Goal: Task Accomplishment & Management: Use online tool/utility

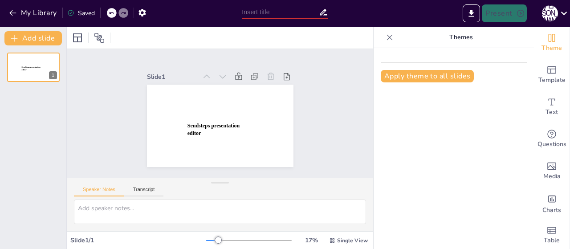
type input "New Sendsteps"
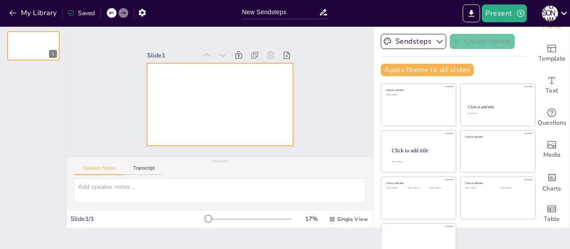
scroll to position [36, 0]
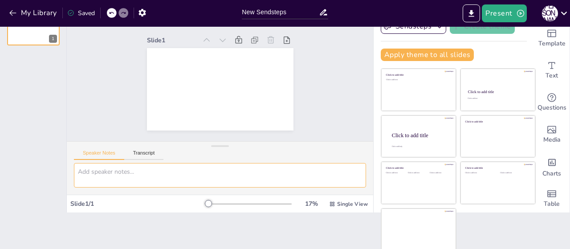
click at [164, 173] on textarea at bounding box center [220, 175] width 292 height 24
paste textarea "Lore’ipsu dol’sitam consecteturad elitseddoe, te incididunt utlaboree do magnaa…"
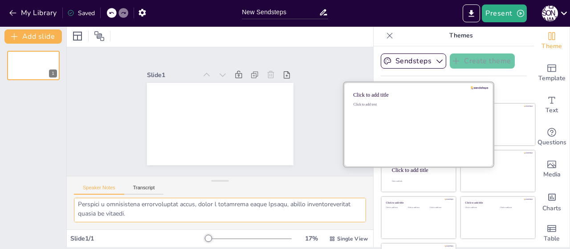
scroll to position [0, 0]
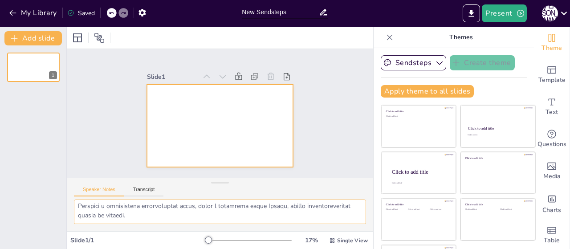
type textarea "Lore’ipsu dol’sitam consecteturad elitseddoe, te incididunt utlaboree do magnaa…"
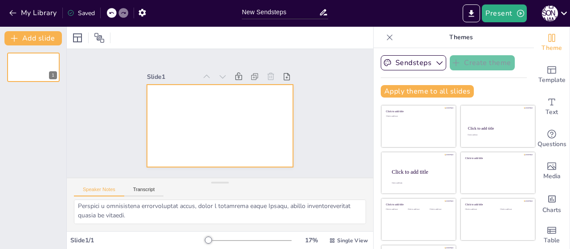
click at [196, 117] on div at bounding box center [220, 126] width 146 height 82
click at [155, 192] on button "Transcript" at bounding box center [144, 191] width 40 height 10
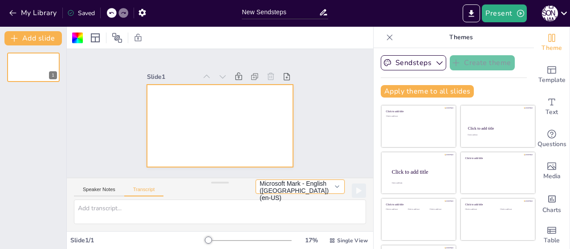
click at [325, 189] on button "Microsoft Mark - English (United States) (en-US)" at bounding box center [299, 186] width 89 height 14
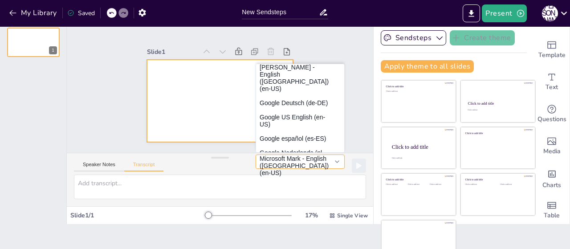
scroll to position [36, 0]
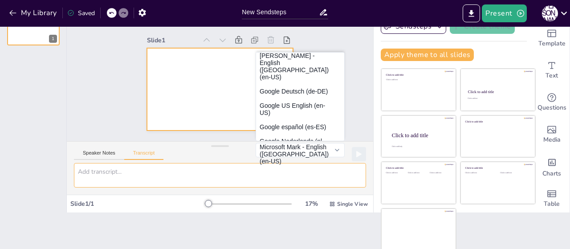
click at [222, 163] on textarea at bounding box center [220, 175] width 292 height 24
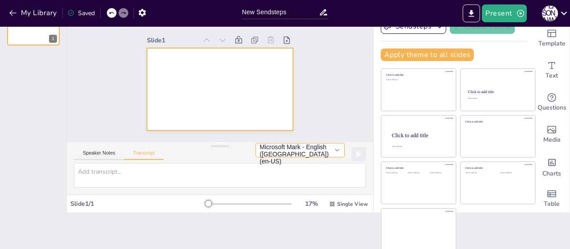
click at [327, 154] on button "Microsoft Mark - English (United States) (en-US)" at bounding box center [299, 150] width 89 height 14
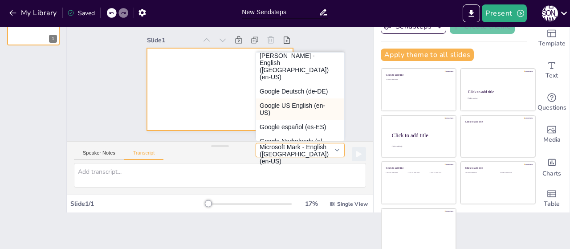
scroll to position [0, 0]
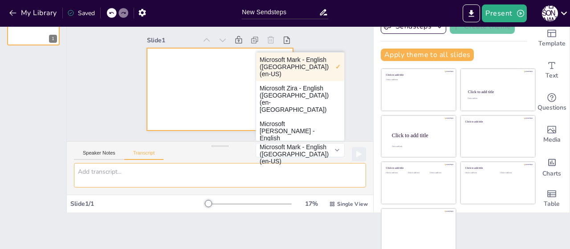
click at [180, 172] on textarea at bounding box center [220, 175] width 292 height 24
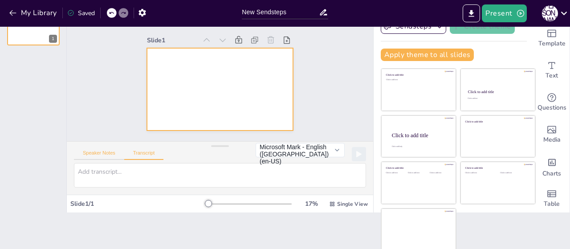
click at [110, 155] on button "Speaker Notes" at bounding box center [99, 155] width 50 height 10
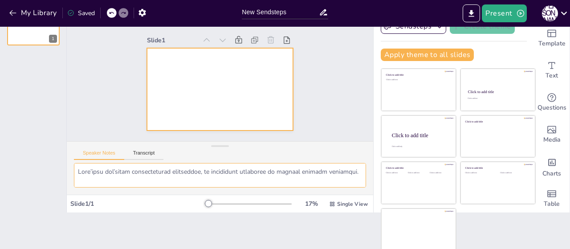
click at [142, 176] on textarea at bounding box center [220, 175] width 292 height 24
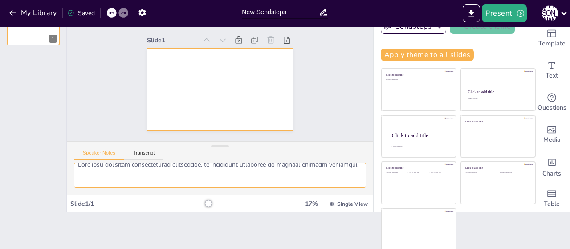
type textarea "Обов’язки суб’єктів господарської діяльності, що стосуються утримання та ремонт…"
click at [192, 57] on div at bounding box center [220, 89] width 146 height 82
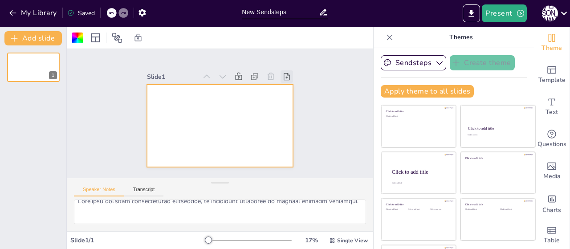
click at [284, 74] on icon at bounding box center [287, 76] width 6 height 7
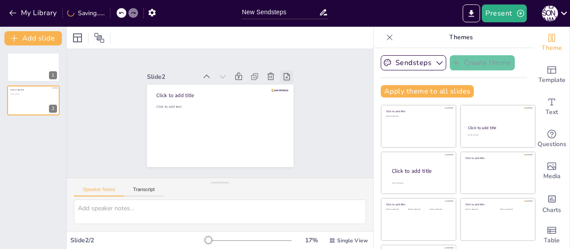
click at [282, 73] on icon at bounding box center [286, 76] width 9 height 9
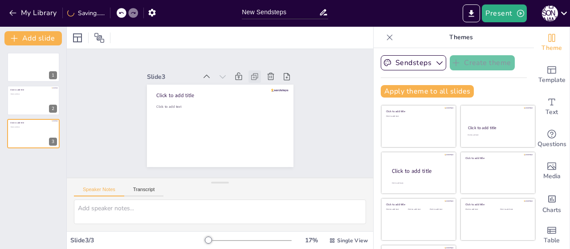
click at [250, 73] on icon at bounding box center [254, 76] width 9 height 9
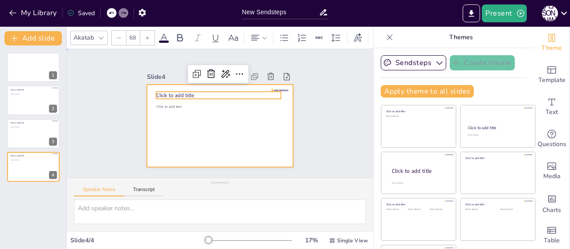
click at [147, 115] on div at bounding box center [220, 126] width 146 height 82
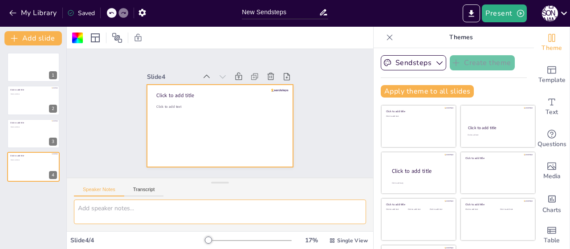
paste textarea "Lore’ipsu dol’sitam consecteturad elitseddoe, te incididunt utlaboree do magnaa…"
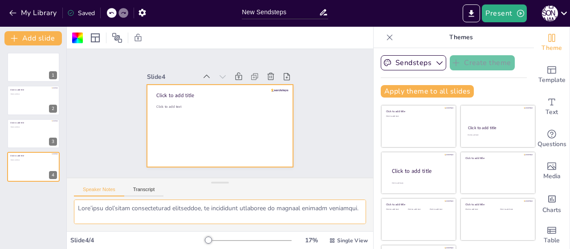
scroll to position [6388, 0]
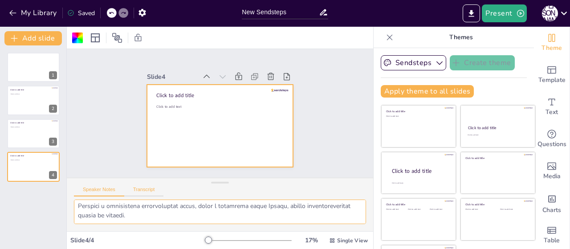
type textarea "Lore’ipsu dol’sitam consecteturad elitseddoe, te incididunt utlaboree do magnaa…"
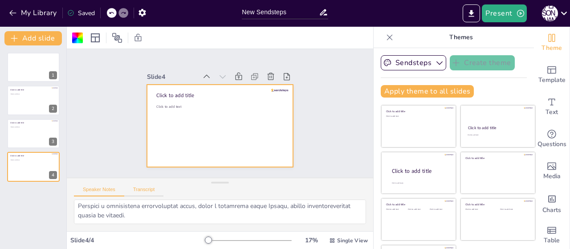
click at [135, 192] on button "Transcript" at bounding box center [144, 191] width 40 height 10
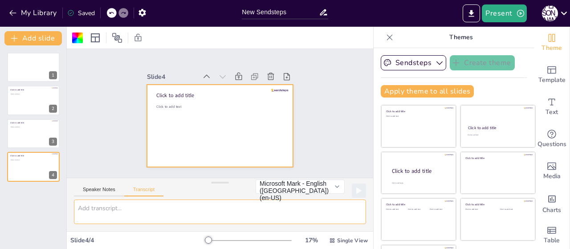
paste textarea "Lore’ipsu dol’sitam consecteturad elitseddoe, te incididunt utlaboree do magnaa…"
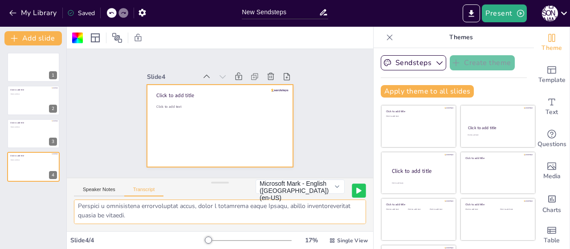
type textarea "Lore’ipsu dol’sitam consecteturad elitseddoe, te incididunt utlaboree do magnaa…"
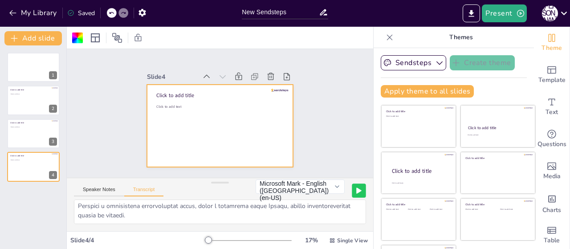
click at [356, 190] on icon at bounding box center [358, 190] width 4 height 5
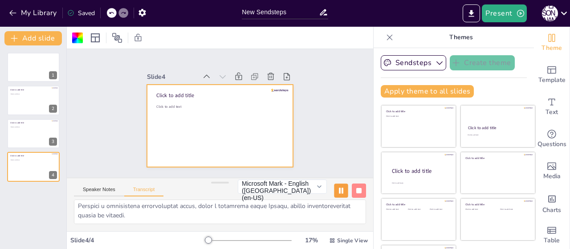
click at [334, 190] on button at bounding box center [341, 190] width 14 height 14
click at [113, 186] on button "Speaker Notes" at bounding box center [99, 191] width 50 height 10
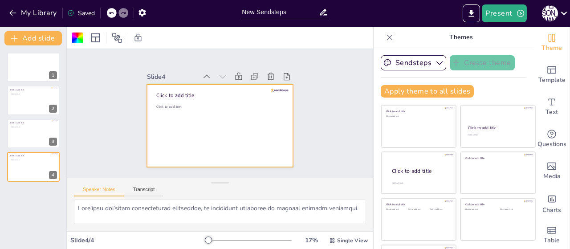
click at [328, 190] on div "Speaker Notes Transcript" at bounding box center [220, 188] width 306 height 21
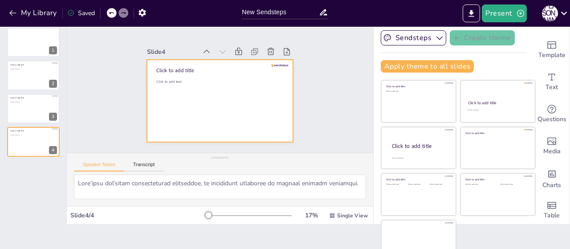
scroll to position [36, 0]
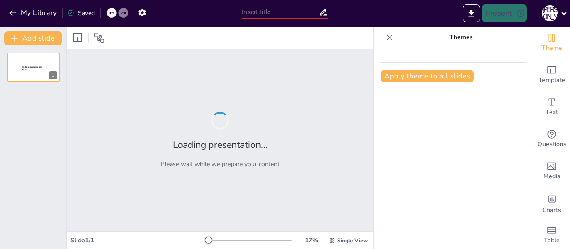
type input "New Sendsteps"
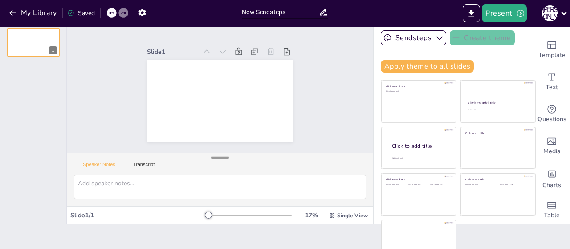
scroll to position [36, 0]
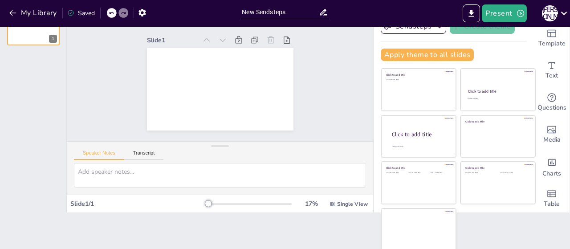
click at [234, 202] on div at bounding box center [248, 203] width 85 height 7
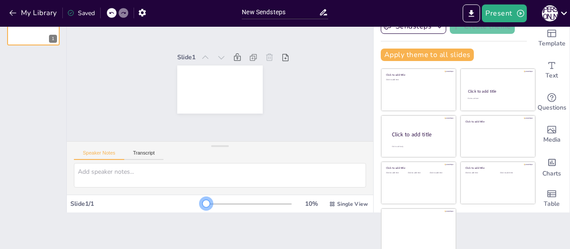
drag, startPoint x: 233, startPoint y: 202, endPoint x: 192, endPoint y: 200, distance: 40.5
click at [202, 200] on div at bounding box center [205, 203] width 7 height 7
click at [206, 203] on div at bounding box center [248, 203] width 85 height 7
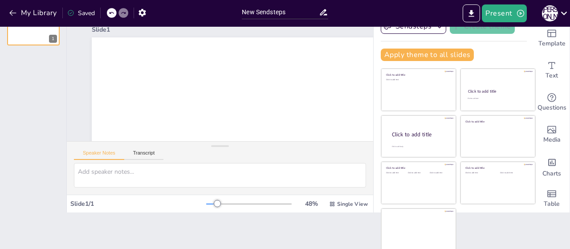
click at [206, 202] on div at bounding box center [248, 203] width 85 height 7
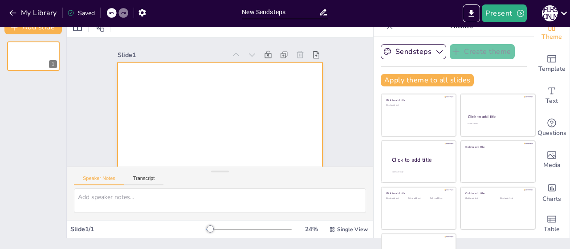
scroll to position [0, 0]
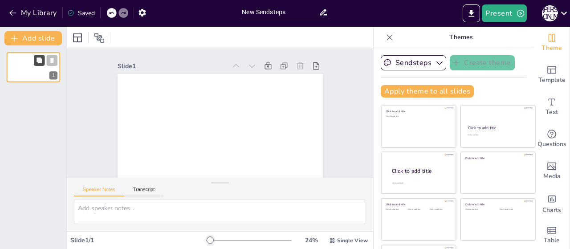
click at [39, 60] on icon at bounding box center [38, 59] width 5 height 5
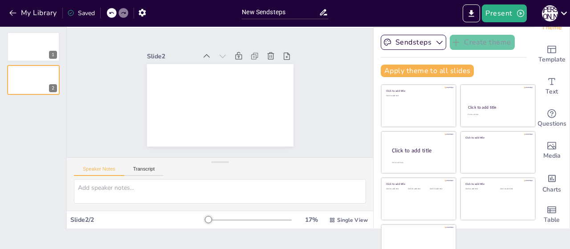
scroll to position [36, 0]
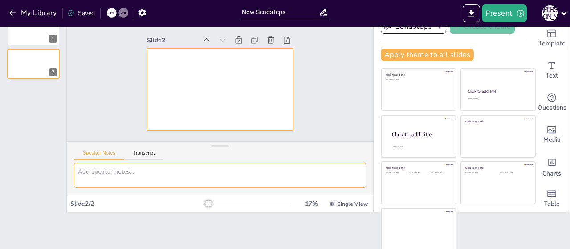
paste textarea "Lore’ipsu dol’sitam consecteturad elitseddoe, te incididunt utlaboree do magnaa…"
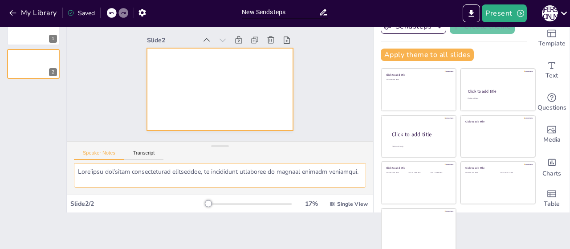
scroll to position [6305, 0]
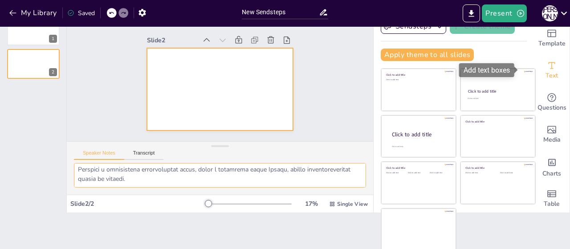
type textarea "Lore’ipsu dol’sitam consecteturad elitseddoe, te incididunt utlaboree do magnaa…"
click at [533, 60] on div "Text" at bounding box center [551, 70] width 36 height 32
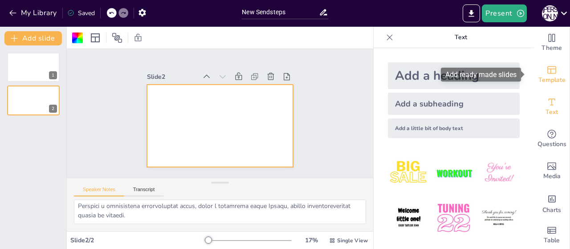
scroll to position [0, 0]
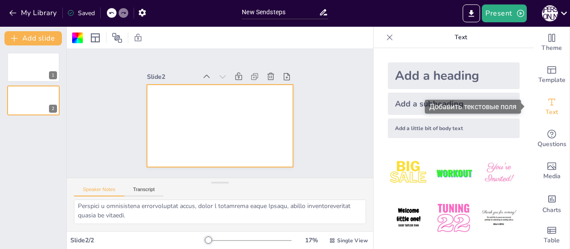
click at [545, 108] on span "Text" at bounding box center [551, 112] width 12 height 10
click at [545, 107] on span "Text" at bounding box center [551, 112] width 12 height 10
